Goal: Task Accomplishment & Management: Manage account settings

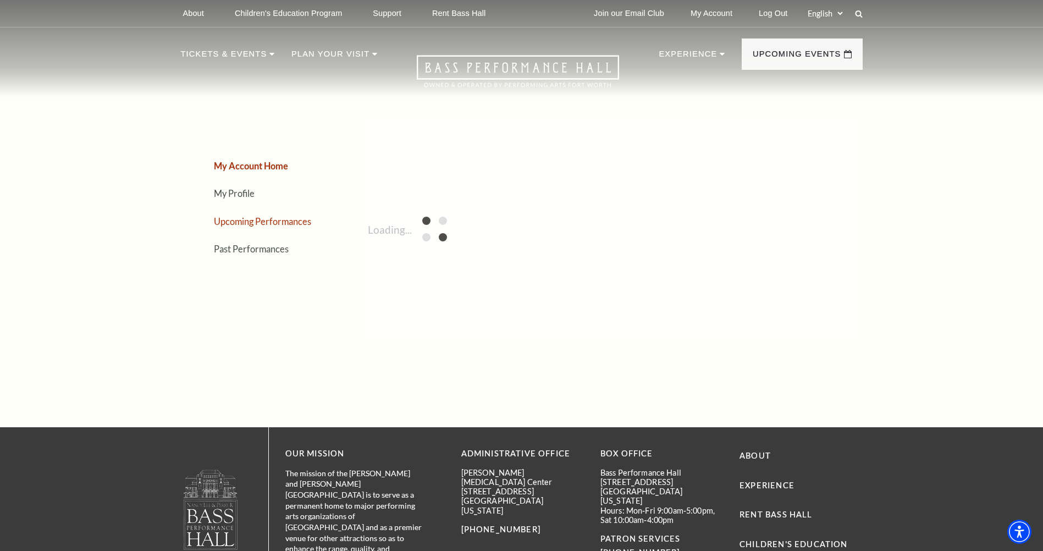
click at [285, 222] on link "Upcoming Performances" at bounding box center [262, 221] width 97 height 10
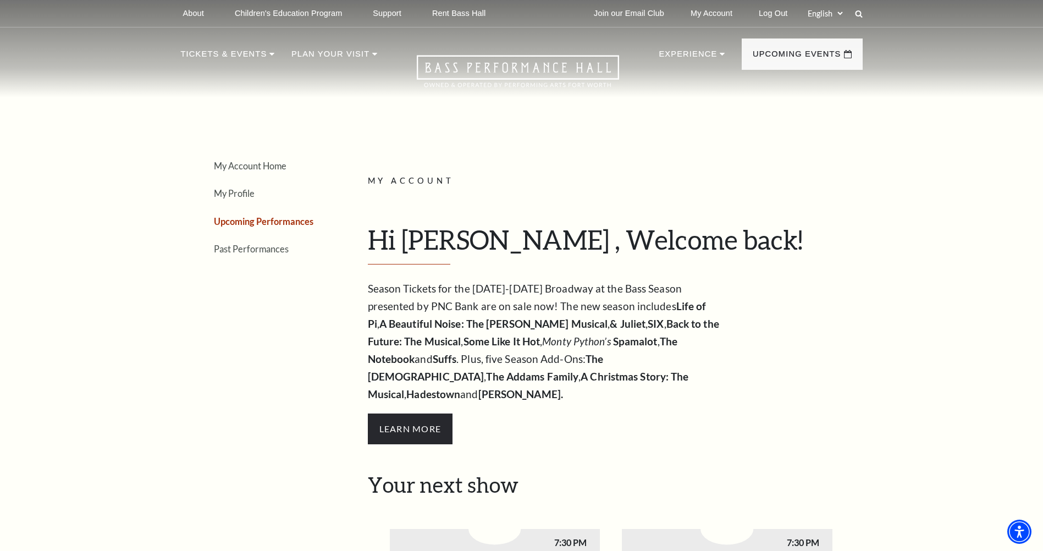
click at [270, 224] on link "Upcoming Performances" at bounding box center [263, 221] width 99 height 10
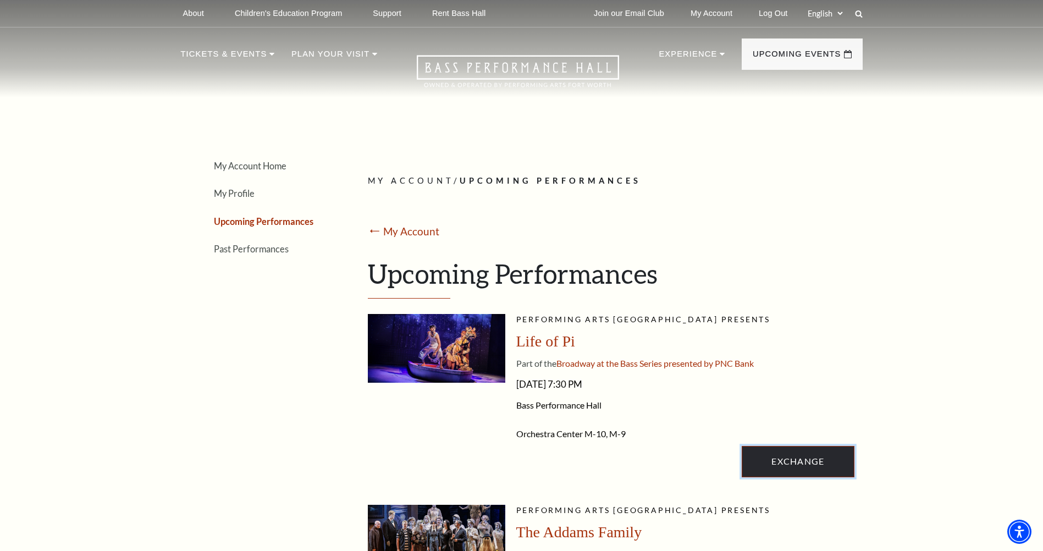
click at [798, 468] on link "Exchange" at bounding box center [797, 461] width 112 height 31
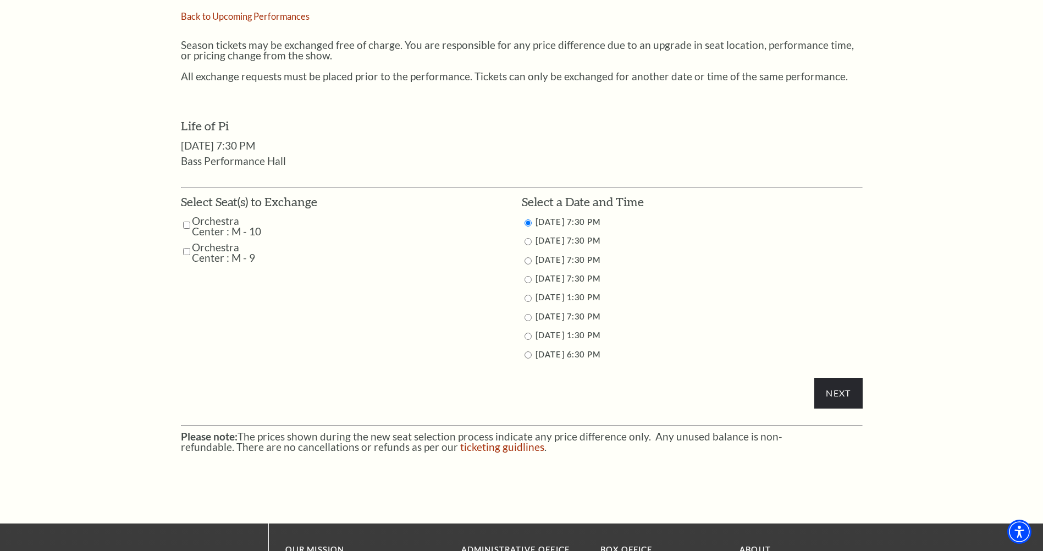
scroll to position [495, 0]
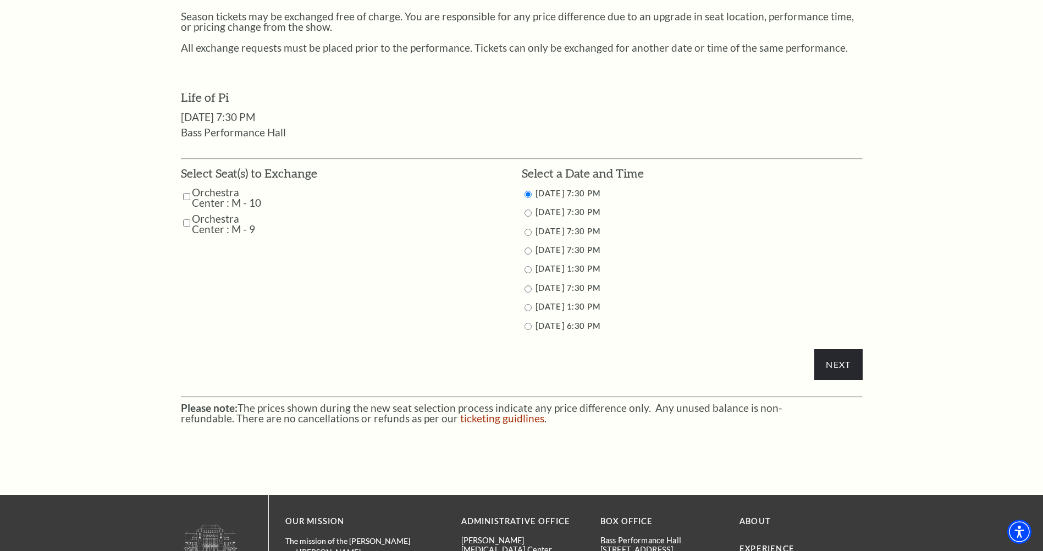
click at [190, 197] on td "Orchestra Center : M - 10" at bounding box center [249, 197] width 136 height 21
click at [186, 225] on input "Orchestra Center : M - 9" at bounding box center [186, 222] width 7 height 19
checkbox input "true"
click at [185, 197] on input "Orchestra Center : M - 10" at bounding box center [186, 196] width 7 height 19
checkbox input "true"
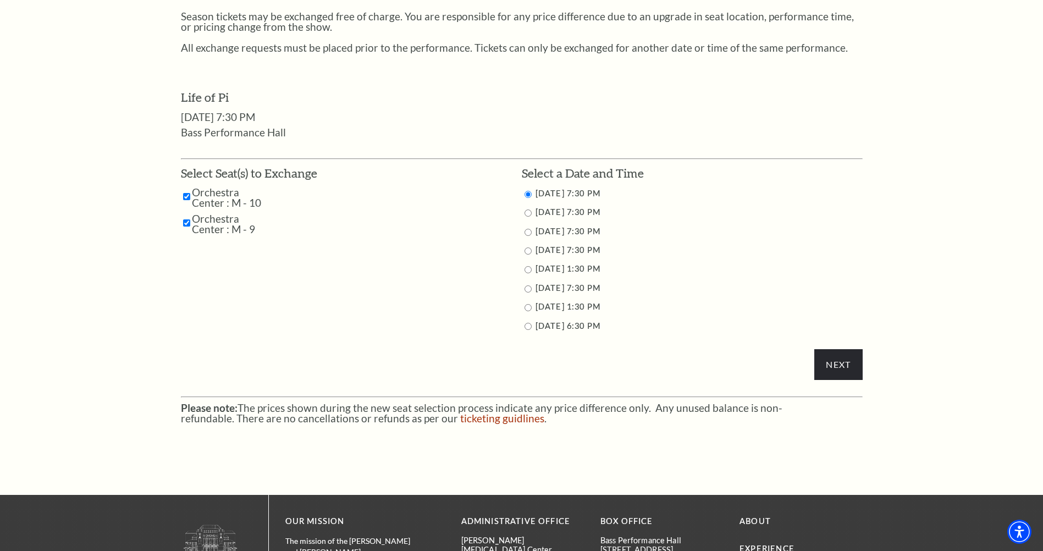
drag, startPoint x: 527, startPoint y: 287, endPoint x: 545, endPoint y: 296, distance: 19.9
click at [528, 288] on input "9/27/2025 7:30 PM" at bounding box center [527, 288] width 7 height 7
radio input "true"
click at [855, 372] on input "Next" at bounding box center [838, 364] width 48 height 31
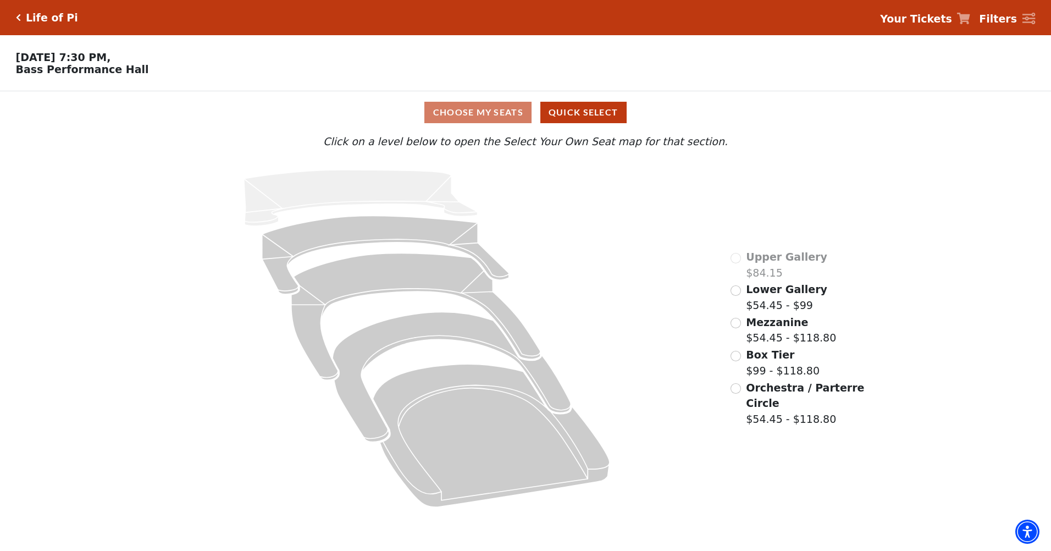
click at [745, 391] on div "Orchestra / Parterre Circle $54.45 - $118.80" at bounding box center [798, 403] width 136 height 47
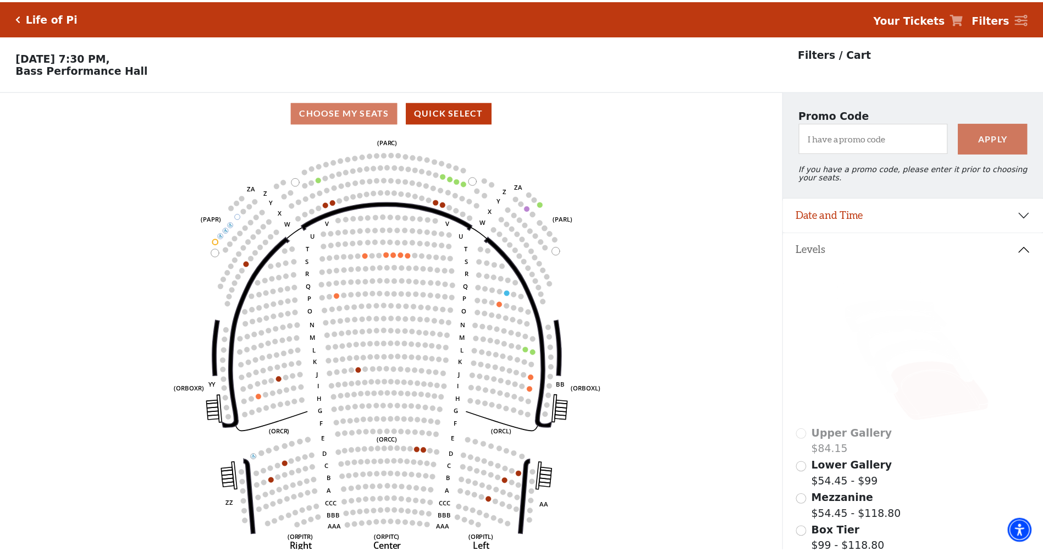
scroll to position [51, 0]
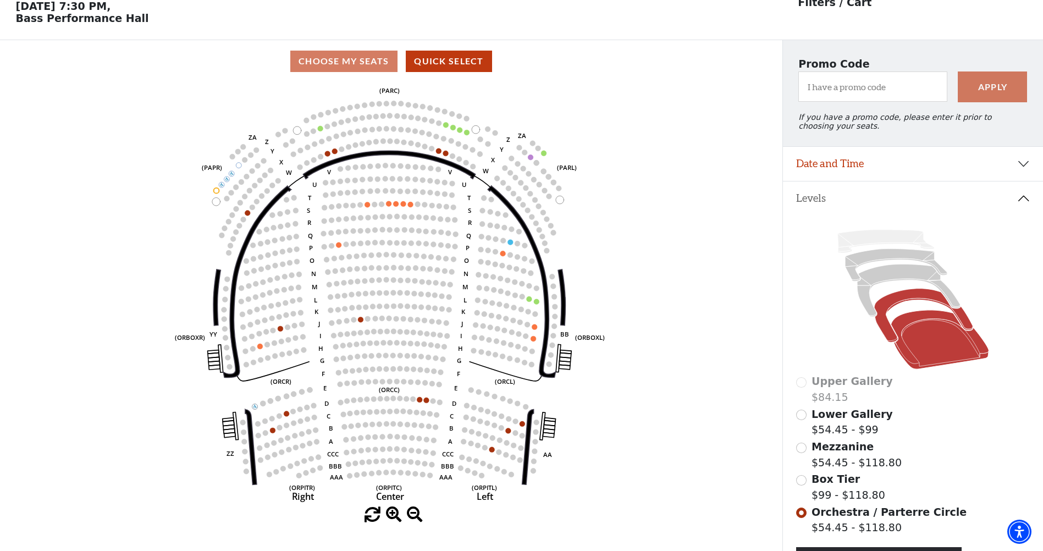
click at [890, 307] on icon at bounding box center [923, 316] width 98 height 54
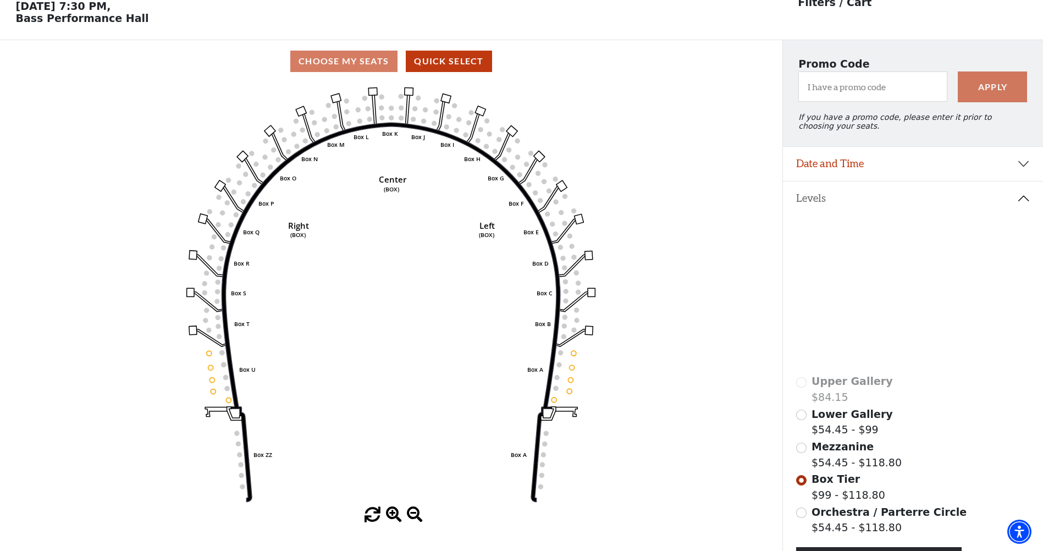
click at [951, 363] on icon at bounding box center [939, 339] width 98 height 59
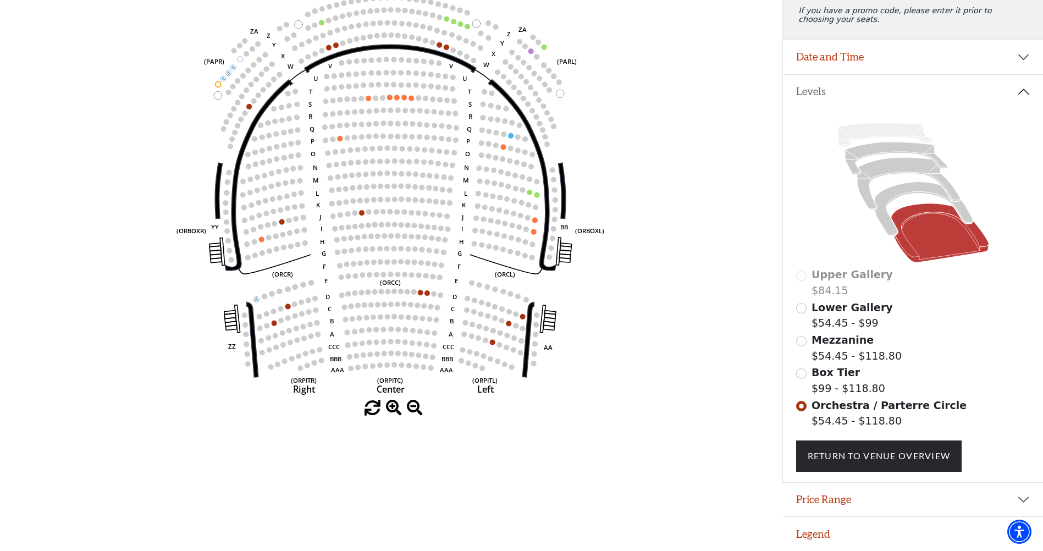
scroll to position [0, 0]
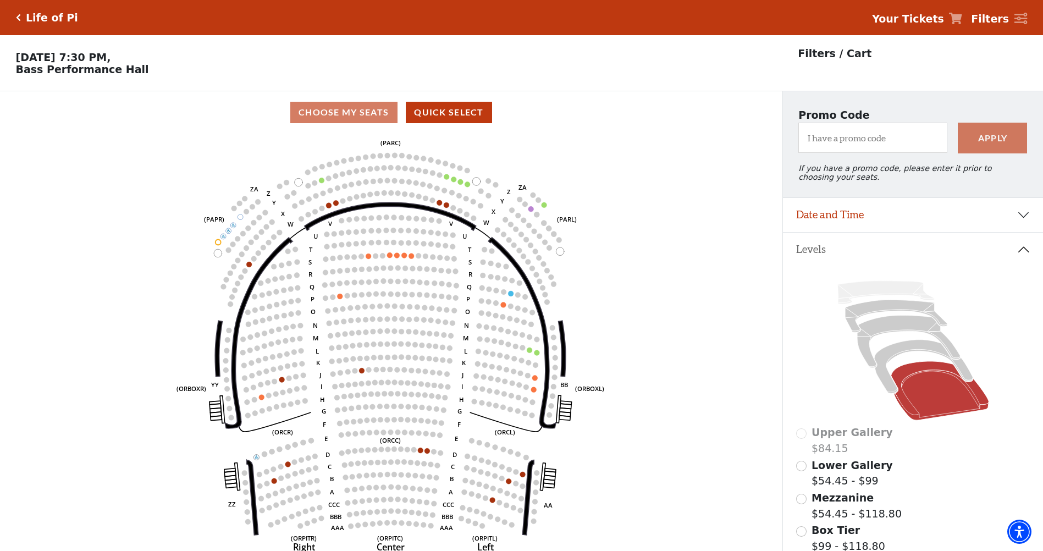
click at [16, 19] on icon "Click here to go back to filters" at bounding box center [18, 18] width 5 height 8
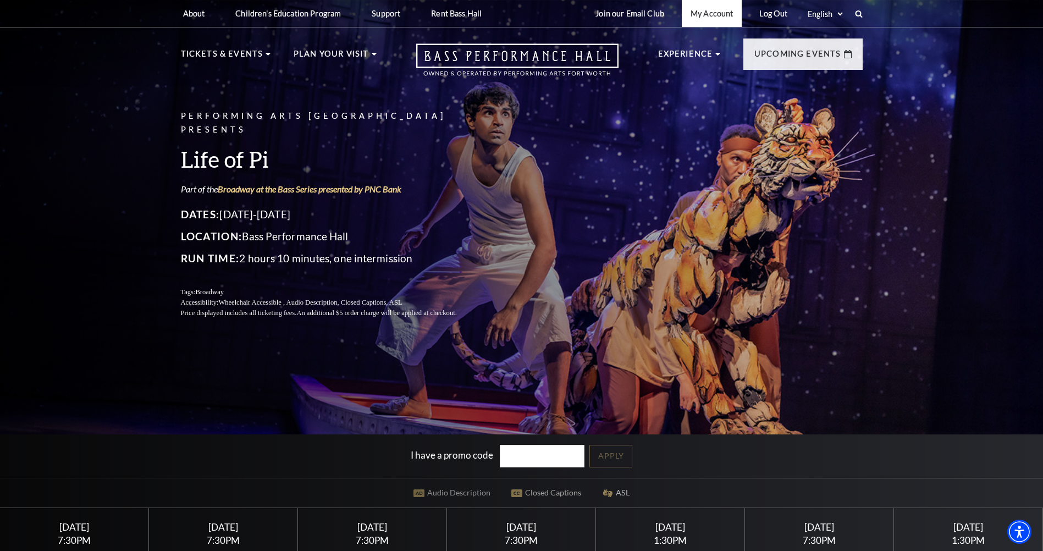
click at [701, 21] on link "My Account" at bounding box center [712, 13] width 60 height 27
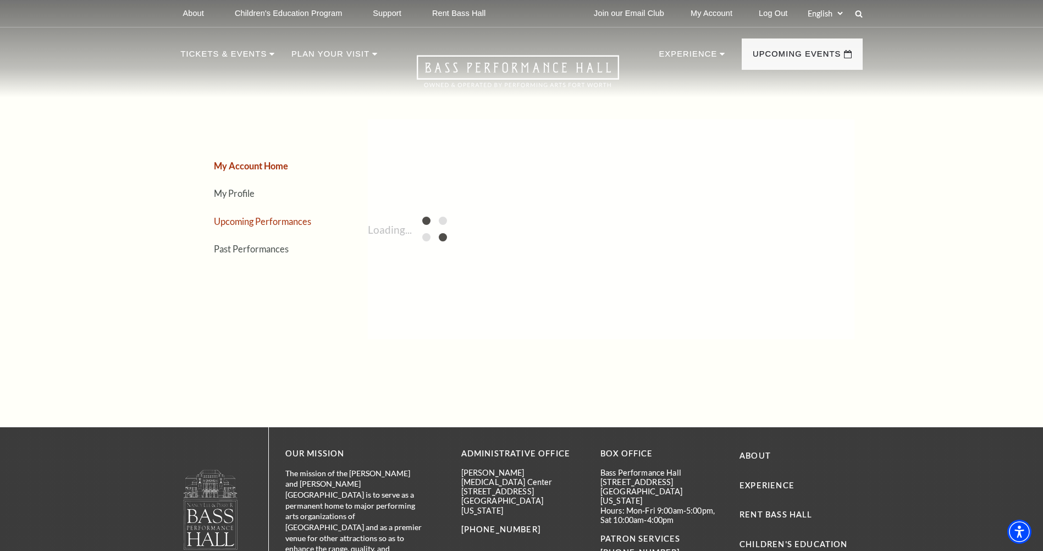
click at [230, 224] on link "Upcoming Performances" at bounding box center [262, 221] width 97 height 10
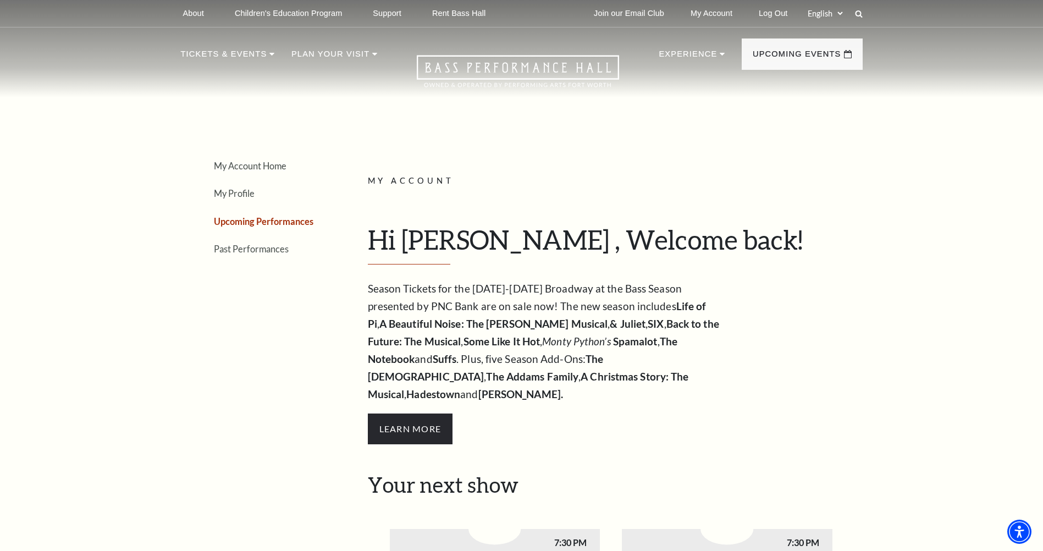
click at [236, 223] on link "Upcoming Performances" at bounding box center [263, 221] width 99 height 10
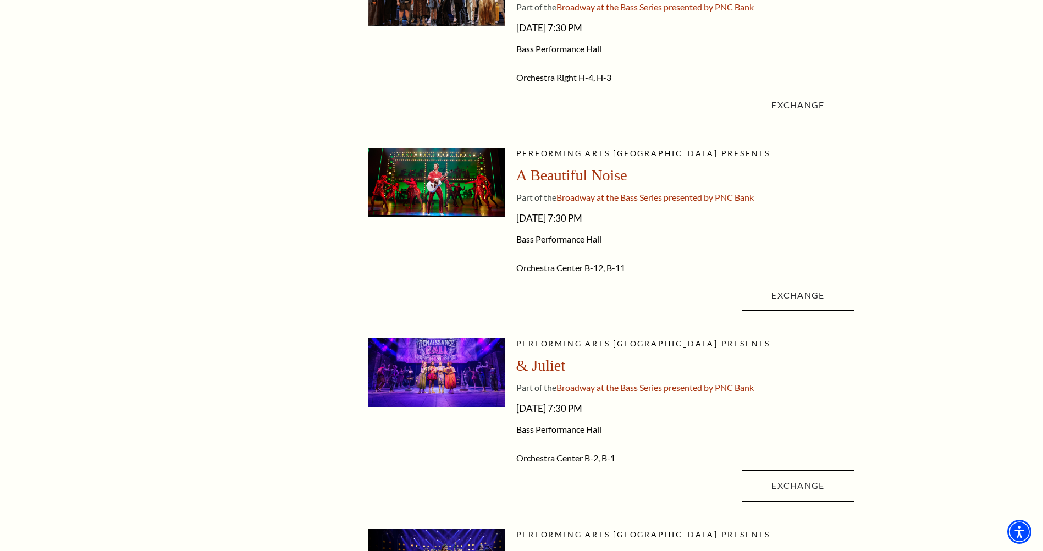
scroll to position [550, 0]
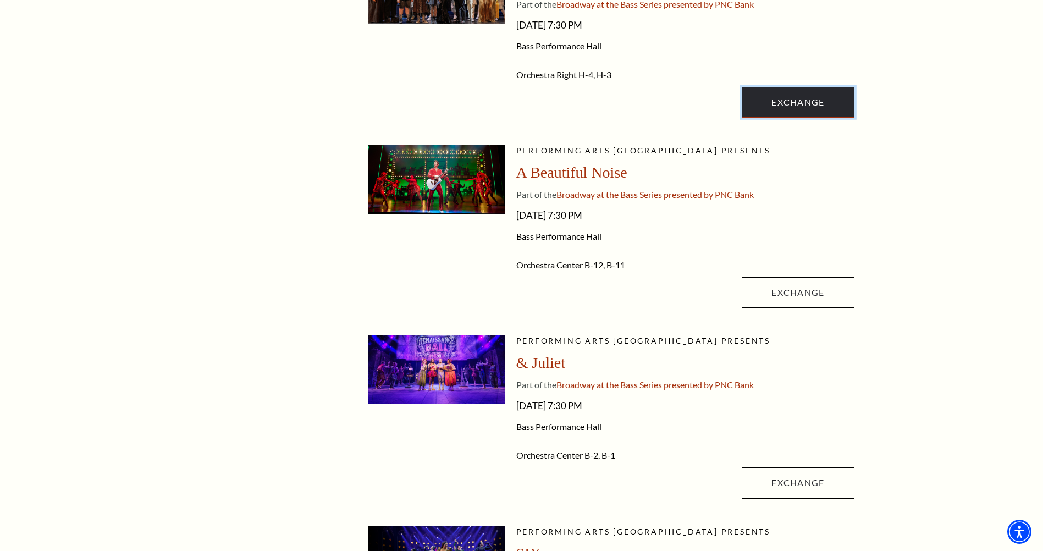
click at [790, 105] on link "Exchange" at bounding box center [797, 102] width 112 height 31
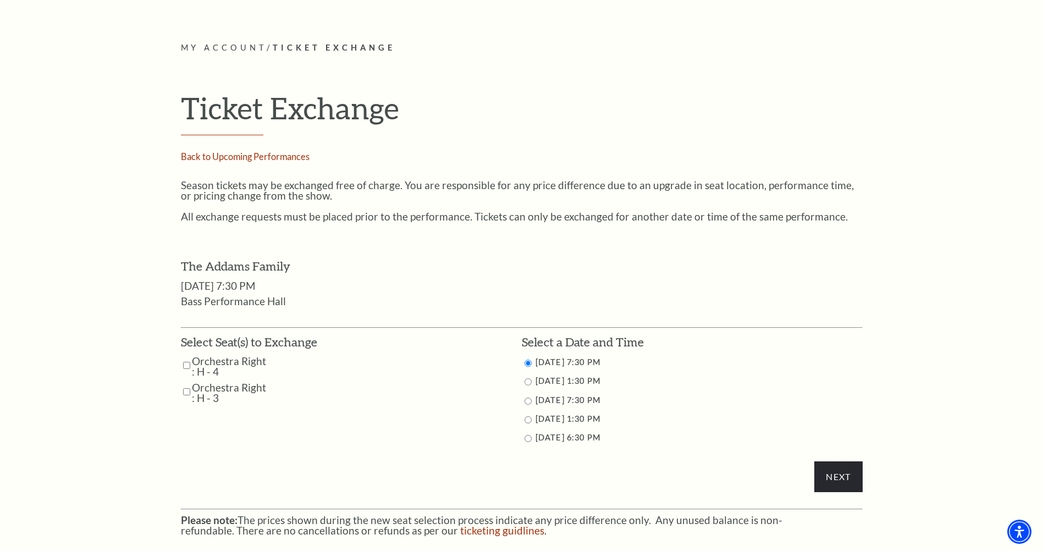
scroll to position [330, 0]
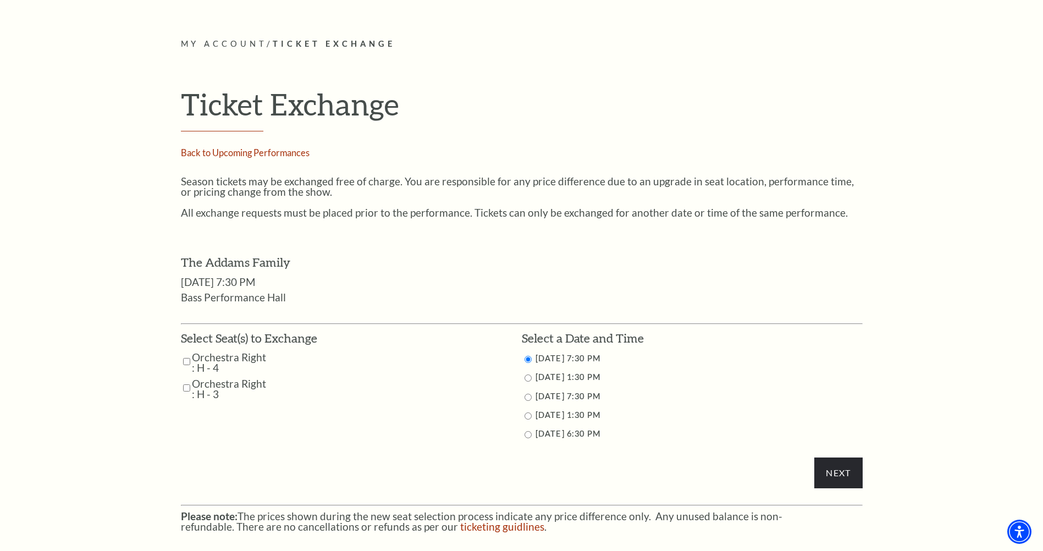
click at [187, 362] on input "Orchestra Right : H - 4" at bounding box center [186, 361] width 7 height 19
checkbox input "true"
click at [191, 387] on td "Orchestra Right : H - 3" at bounding box center [249, 388] width 136 height 21
click at [188, 387] on input "Orchestra Right : H - 3" at bounding box center [186, 387] width 7 height 19
checkbox input "true"
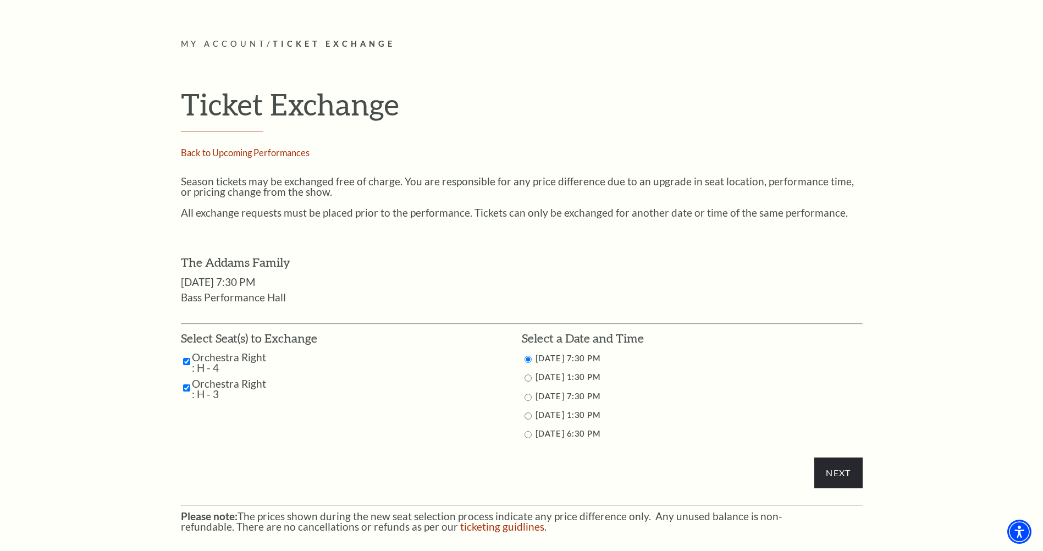
click at [529, 419] on li "10/26/2025 1:30 PM" at bounding box center [692, 415] width 341 height 14
click at [529, 398] on input "10/25/2025 7:30 PM" at bounding box center [527, 397] width 7 height 7
radio input "true"
click at [841, 478] on input "Next" at bounding box center [838, 472] width 48 height 31
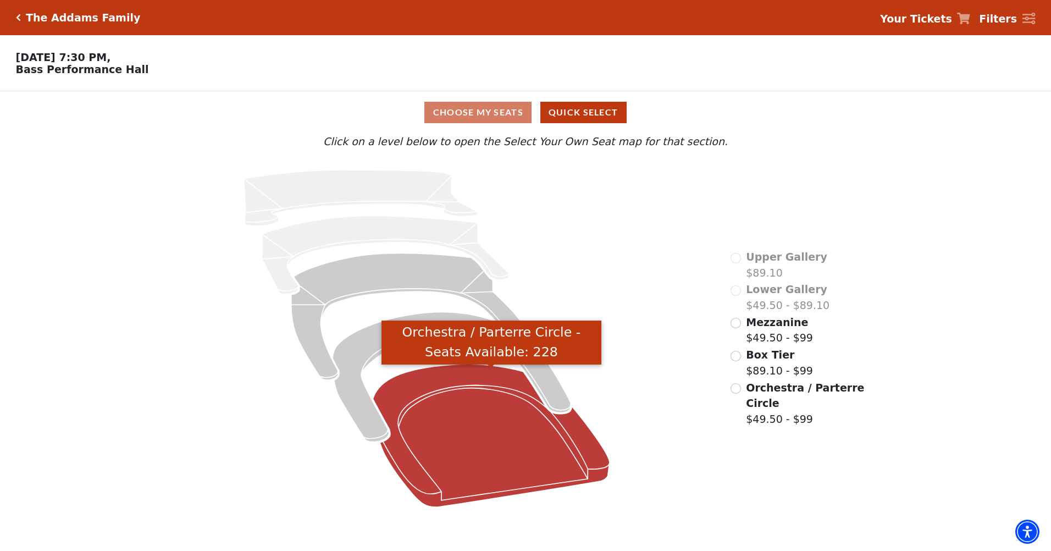
click at [530, 464] on icon "Orchestra / Parterre Circle - Seats Available: 228" at bounding box center [491, 435] width 237 height 143
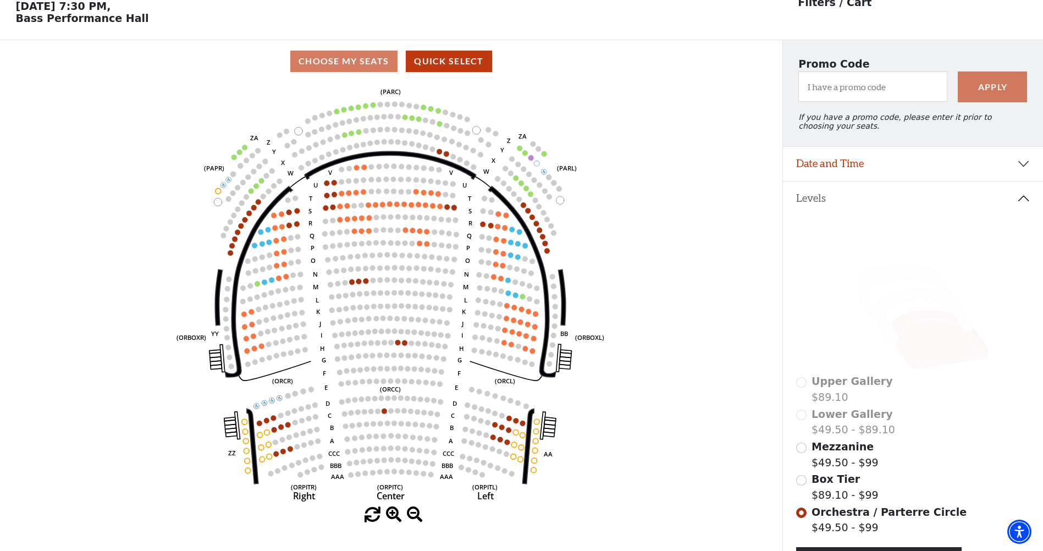
scroll to position [106, 0]
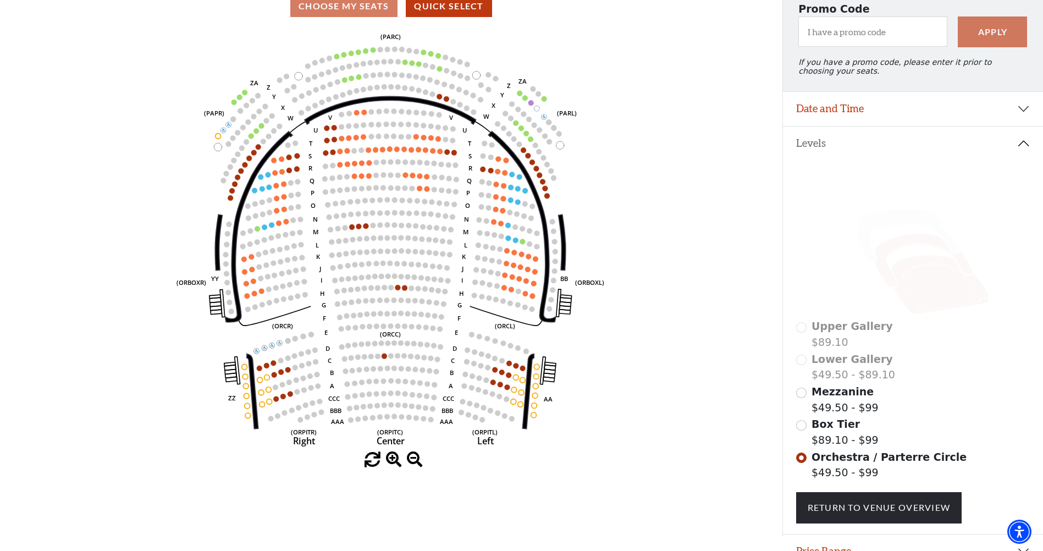
click at [916, 252] on icon at bounding box center [923, 261] width 98 height 54
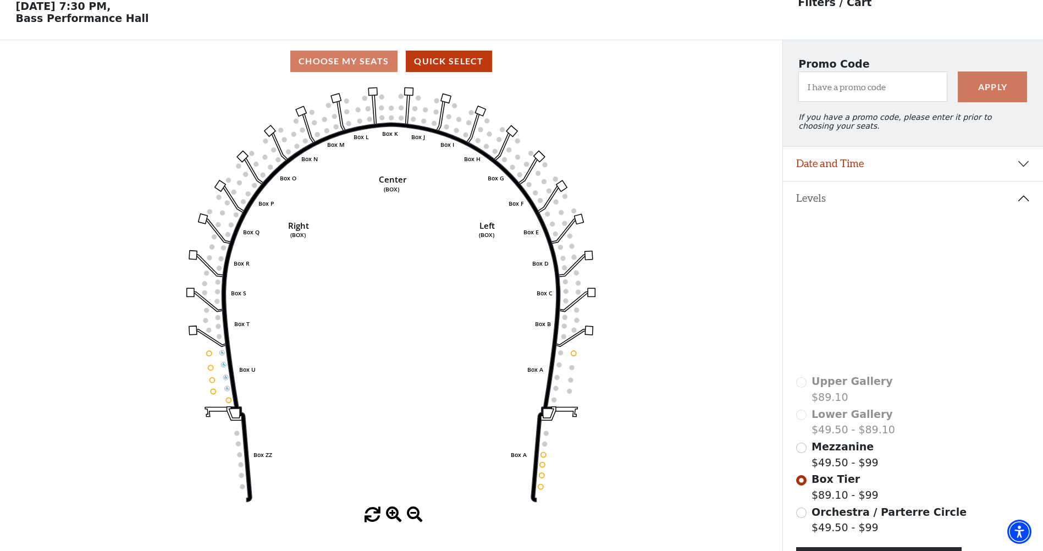
scroll to position [0, 0]
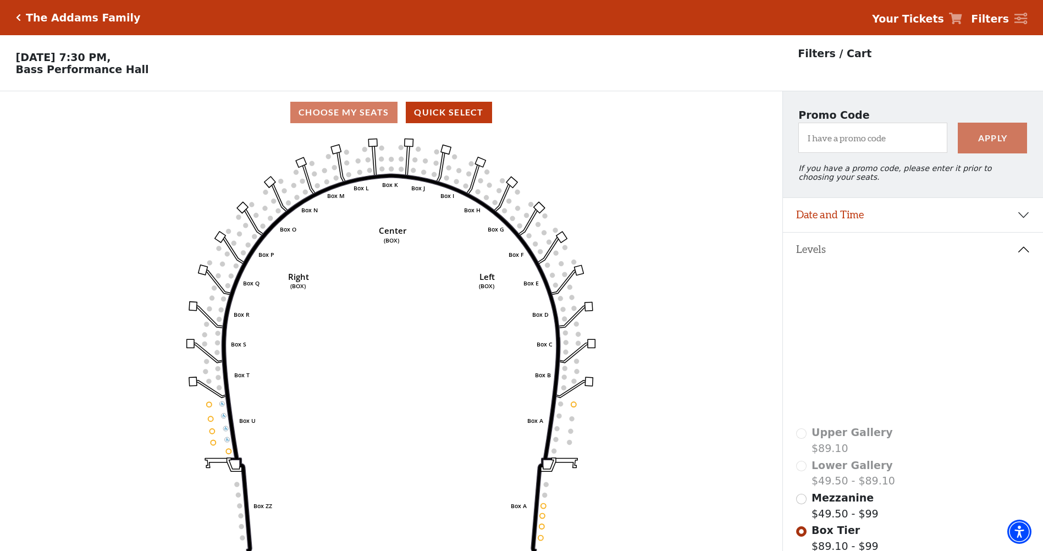
click at [18, 18] on icon "Click here to go back to filters" at bounding box center [18, 18] width 5 height 8
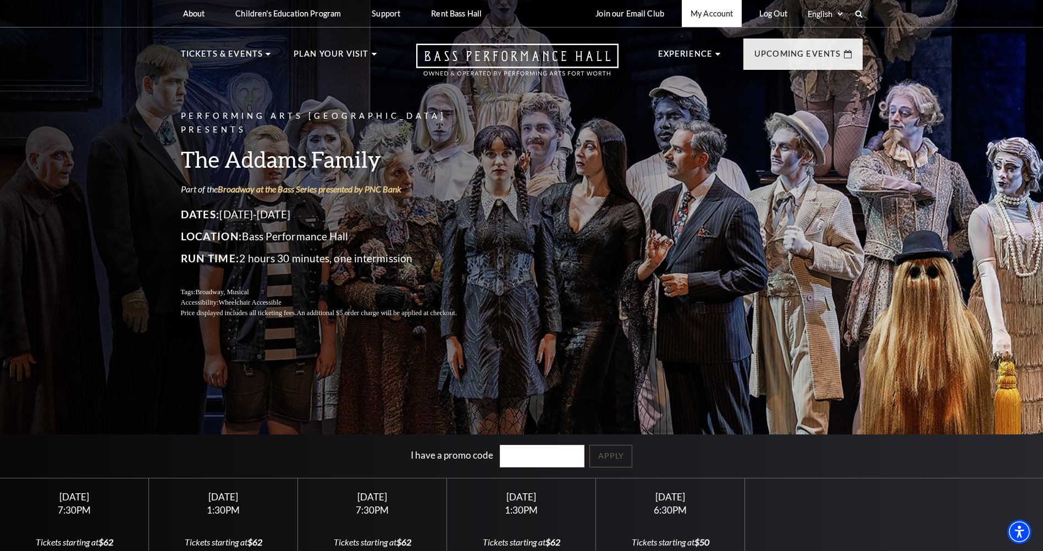
click at [710, 15] on link "My Account" at bounding box center [712, 13] width 60 height 27
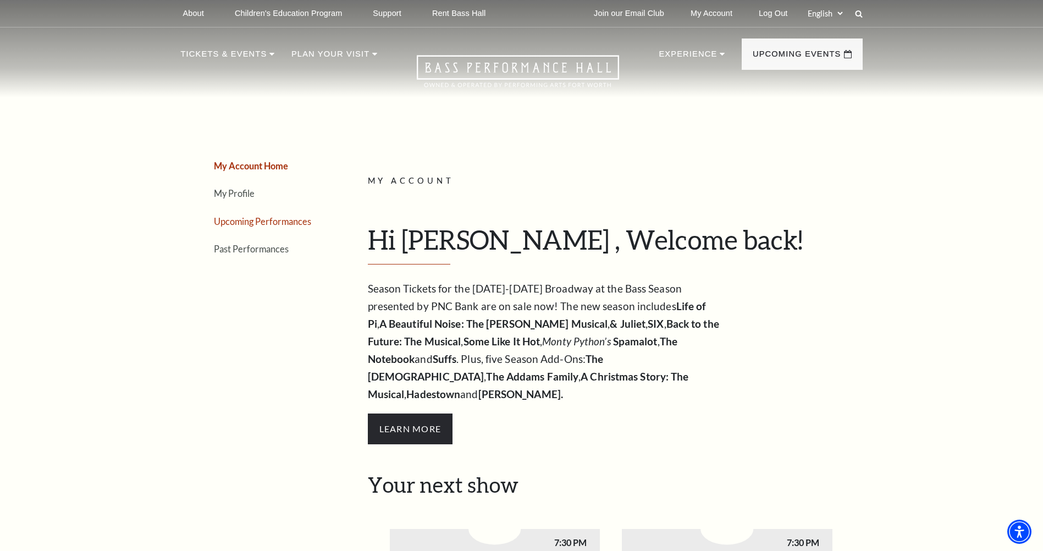
click at [270, 219] on link "Upcoming Performances" at bounding box center [262, 221] width 97 height 10
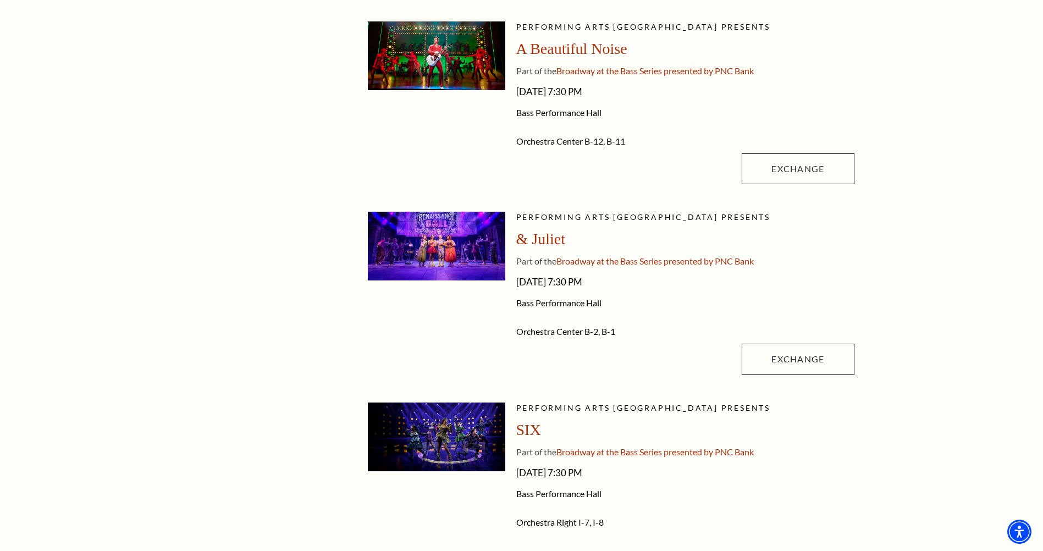
scroll to position [660, 0]
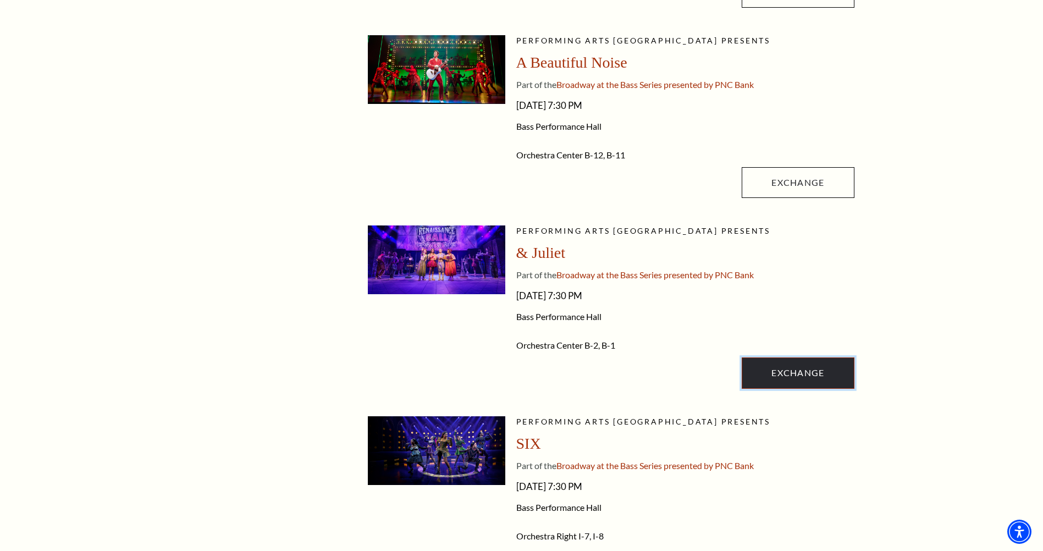
click at [796, 369] on link "Exchange" at bounding box center [797, 372] width 112 height 31
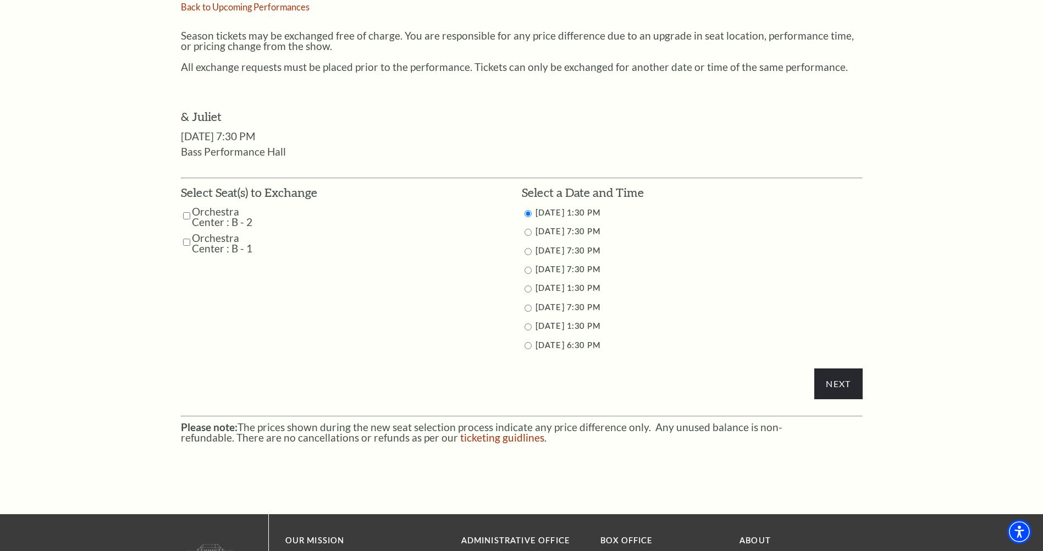
scroll to position [495, 0]
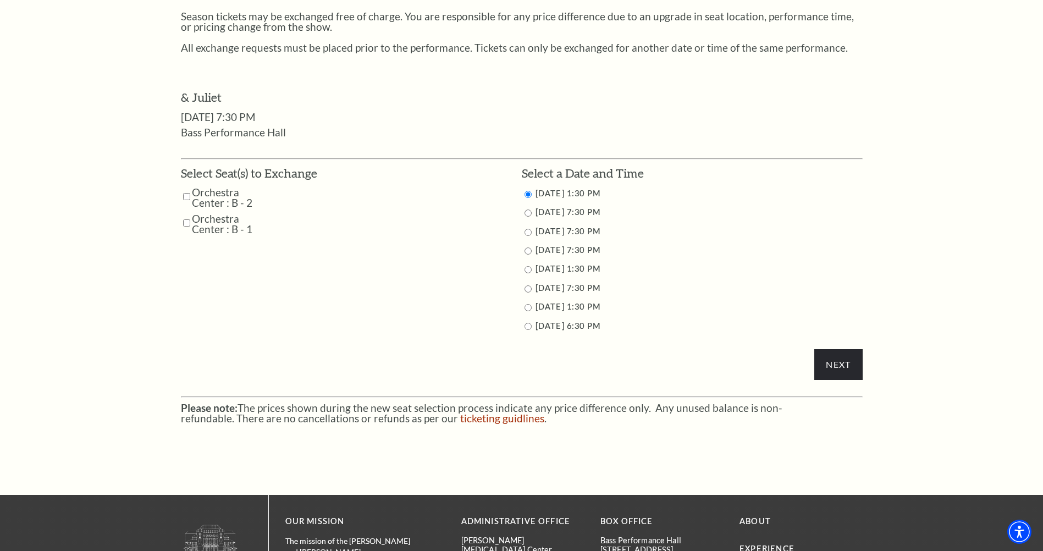
click at [188, 200] on input "Orchestra Center : B - 2" at bounding box center [186, 196] width 7 height 19
checkbox input "true"
click at [188, 223] on input "Orchestra Center : B - 1" at bounding box center [186, 222] width 7 height 19
checkbox input "true"
click at [529, 291] on input "11/15/2025 7:30 PM" at bounding box center [527, 288] width 7 height 7
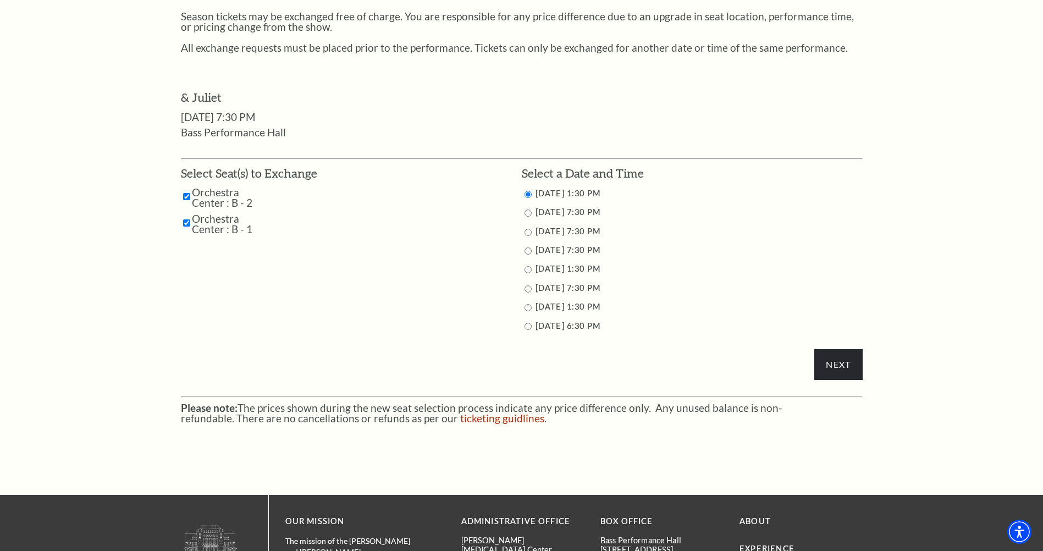
radio input "true"
click at [849, 370] on input "Next" at bounding box center [838, 364] width 48 height 31
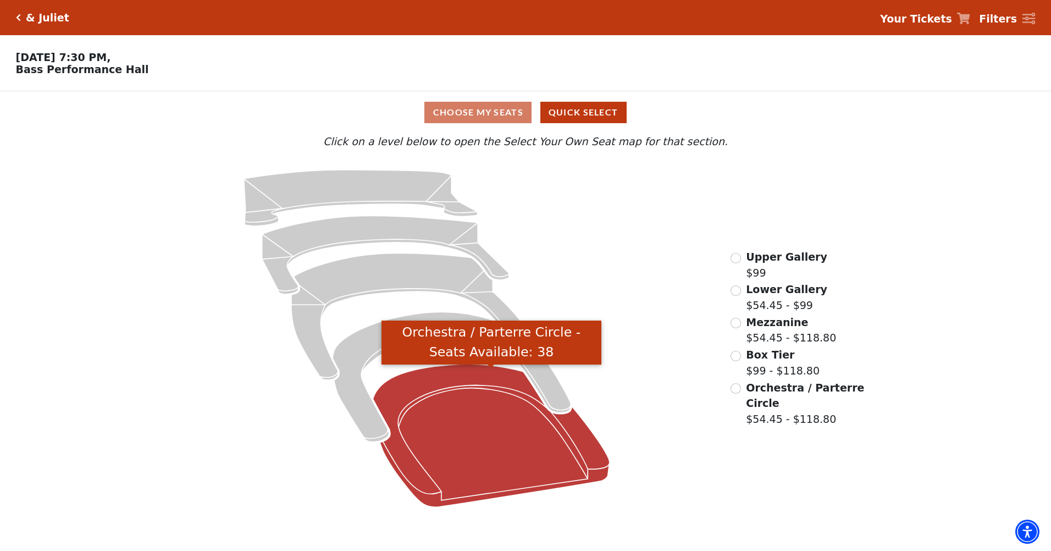
click at [524, 450] on icon "Orchestra / Parterre Circle - Seats Available: 38" at bounding box center [491, 435] width 237 height 143
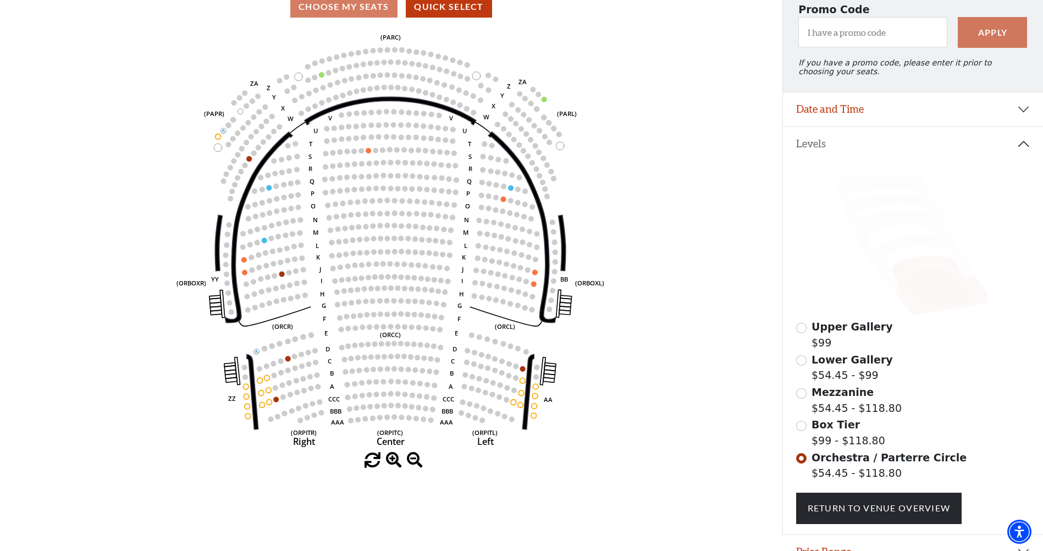
scroll to position [106, 0]
click at [913, 248] on icon at bounding box center [923, 261] width 98 height 54
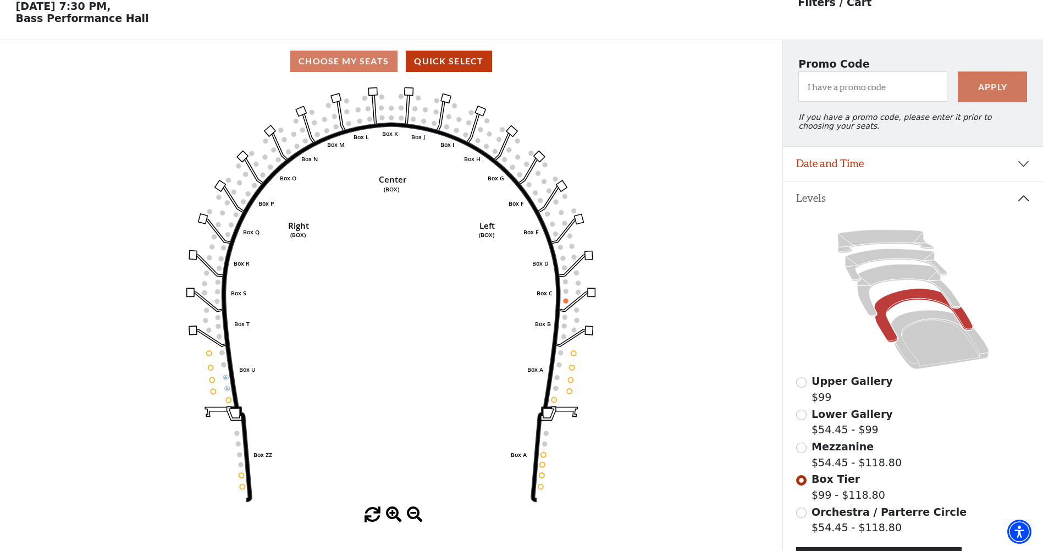
scroll to position [0, 0]
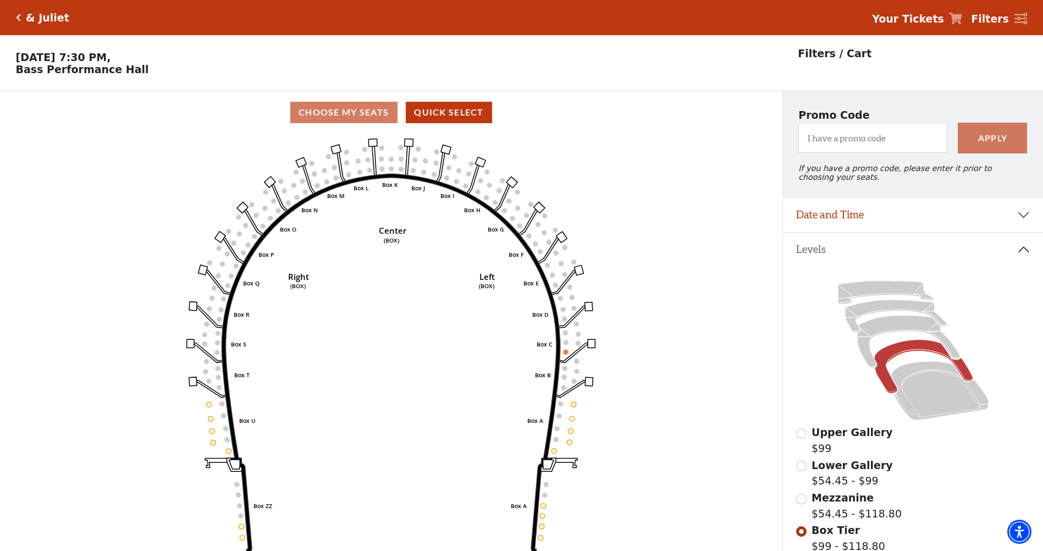
click at [18, 16] on icon "Click here to go back to filters" at bounding box center [18, 18] width 5 height 8
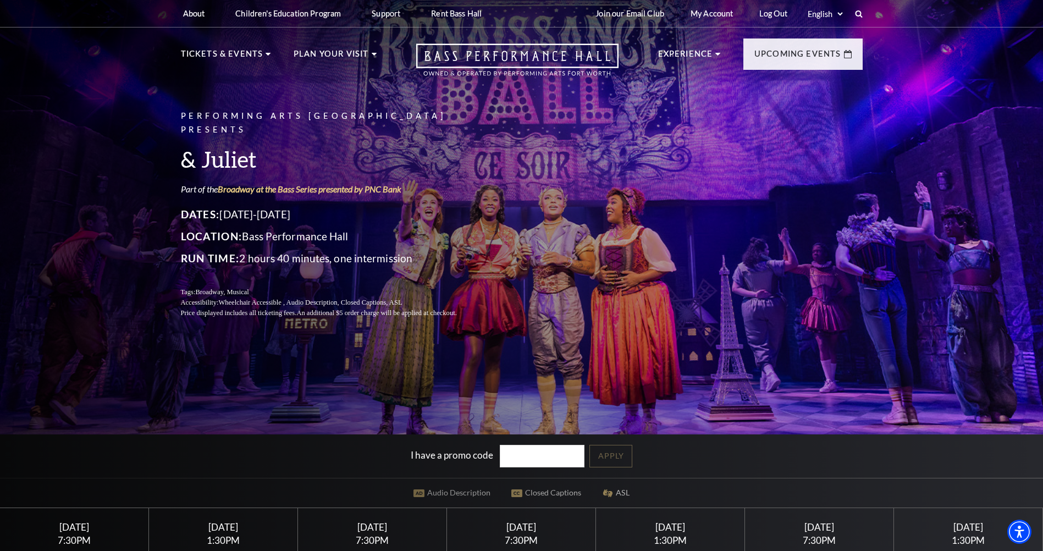
click at [827, 387] on div "Performing Arts Fort Worth Presents & Juliet Part of the Broadway at the Bass S…" at bounding box center [521, 367] width 1043 height 748
click at [719, 13] on link "My Account" at bounding box center [712, 13] width 60 height 27
